Goal: Find specific page/section: Find specific page/section

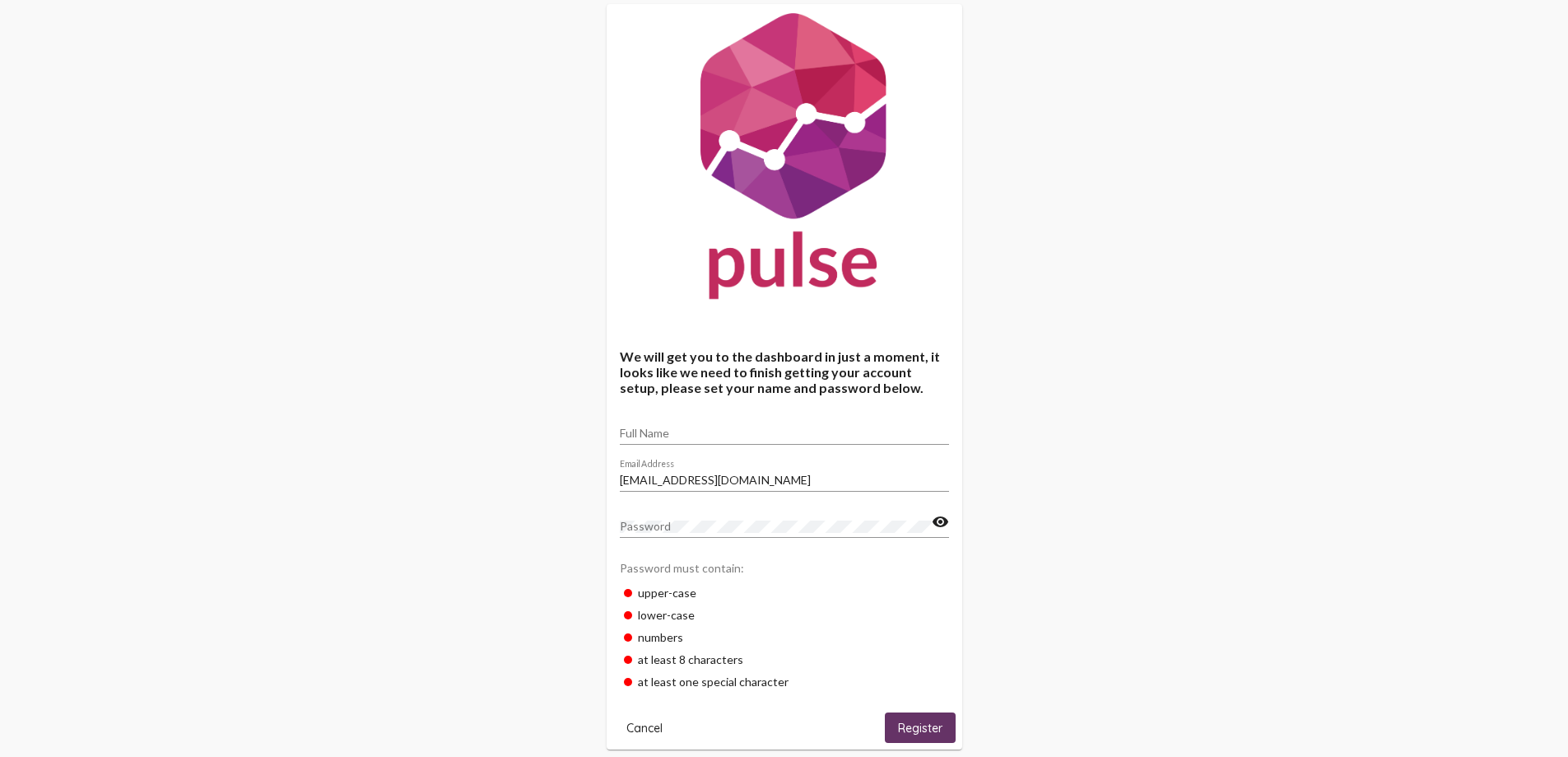
scroll to position [64, 0]
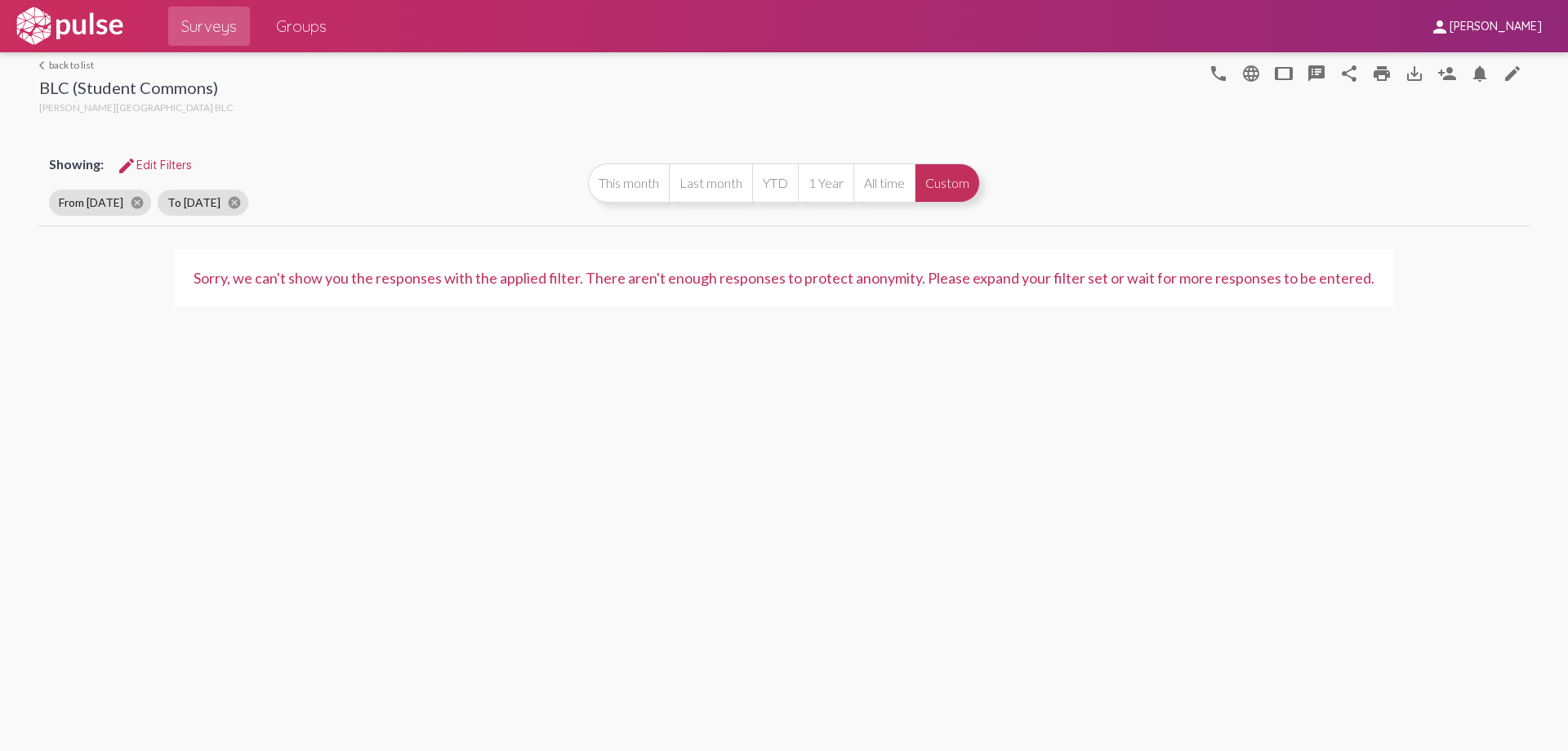
click at [70, 65] on link "arrow_back_ios back to list" at bounding box center [136, 64] width 193 height 12
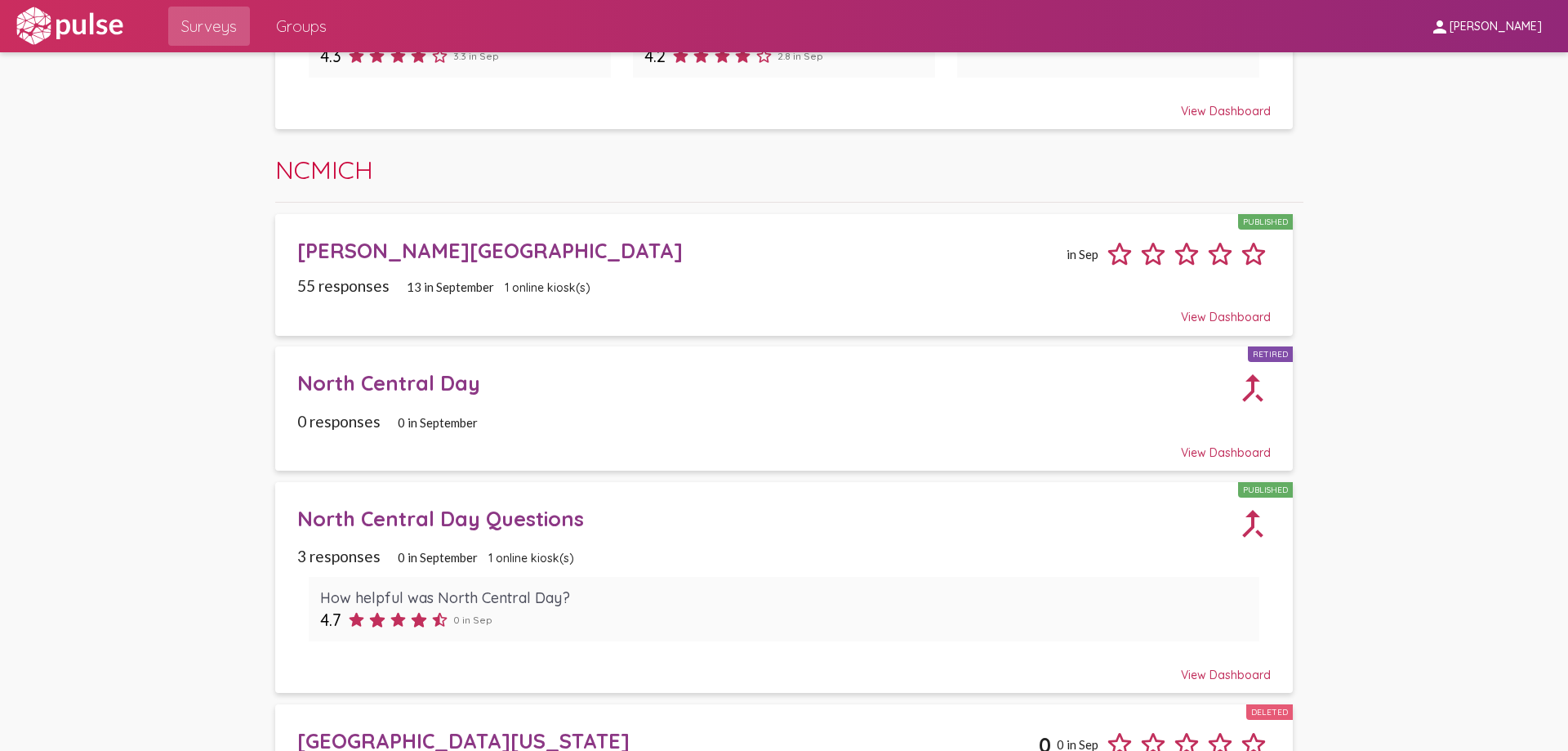
scroll to position [2369, 0]
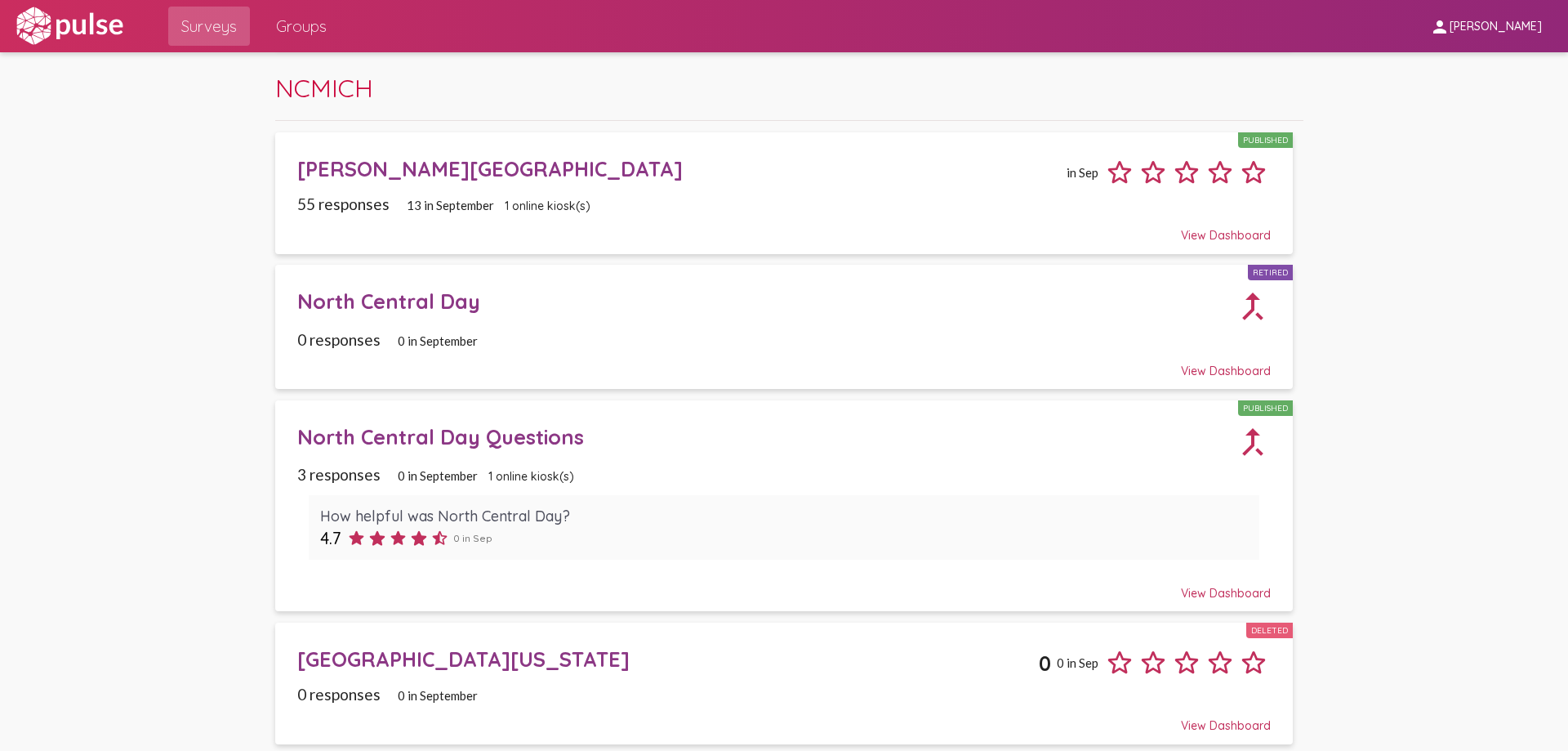
click at [455, 436] on div "North Central Day Questions" at bounding box center [765, 437] width 937 height 25
